Goal: Task Accomplishment & Management: Manage account settings

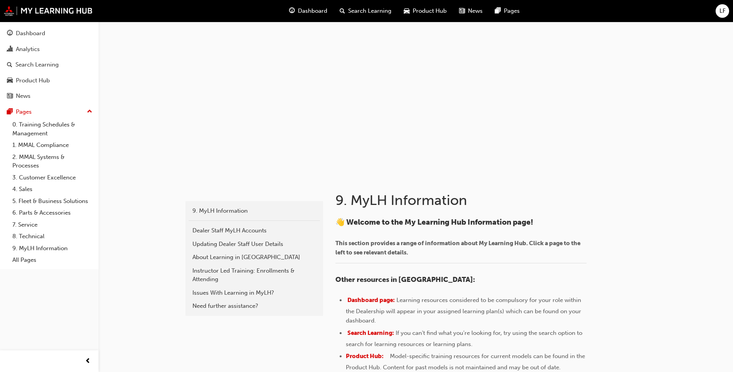
click at [720, 12] on span "LF" at bounding box center [723, 11] width 6 height 9
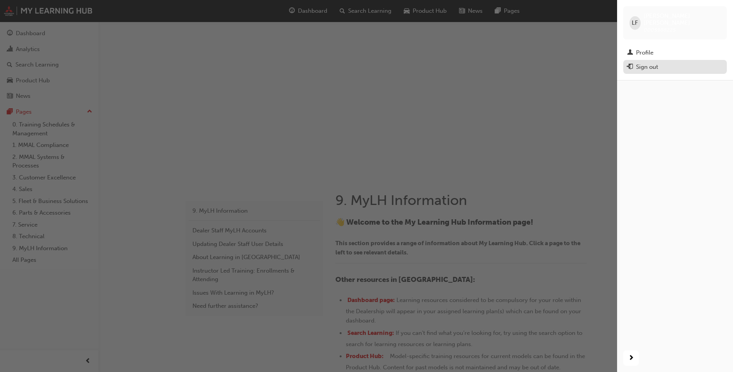
click at [662, 60] on button "Sign out" at bounding box center [675, 67] width 104 height 14
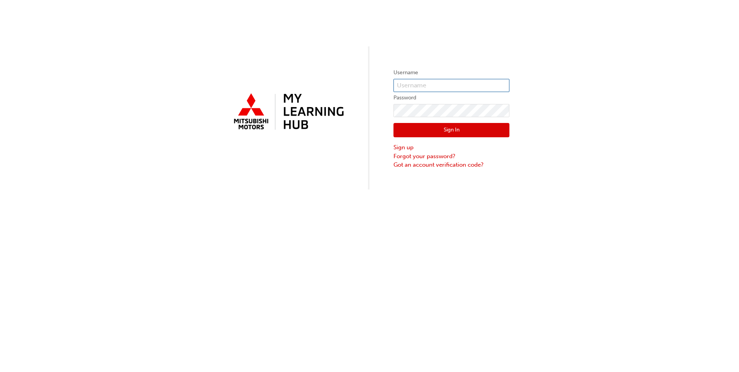
type input "0005988225"
click at [318, 122] on div "Username 0005988225 Password Sign In Sign up Forgot your password? Got an accou…" at bounding box center [369, 94] width 739 height 189
